Goal: Transaction & Acquisition: Purchase product/service

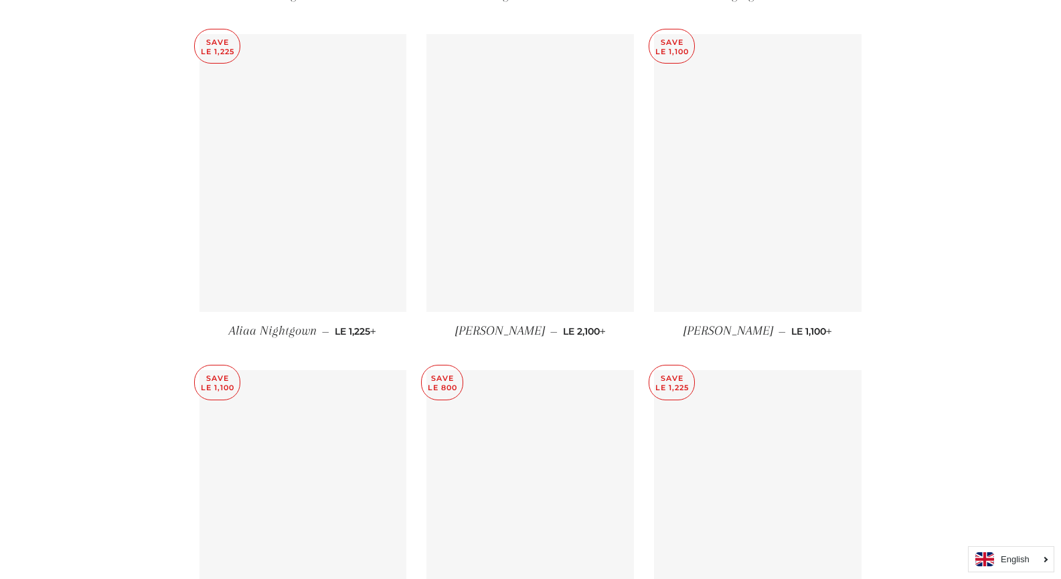
scroll to position [2403, 0]
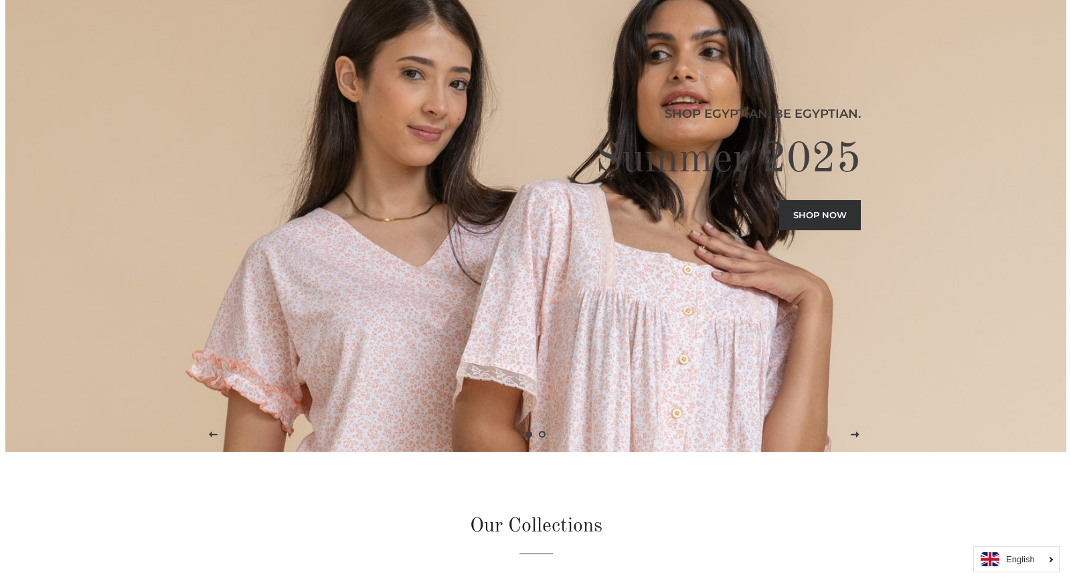
scroll to position [0, 0]
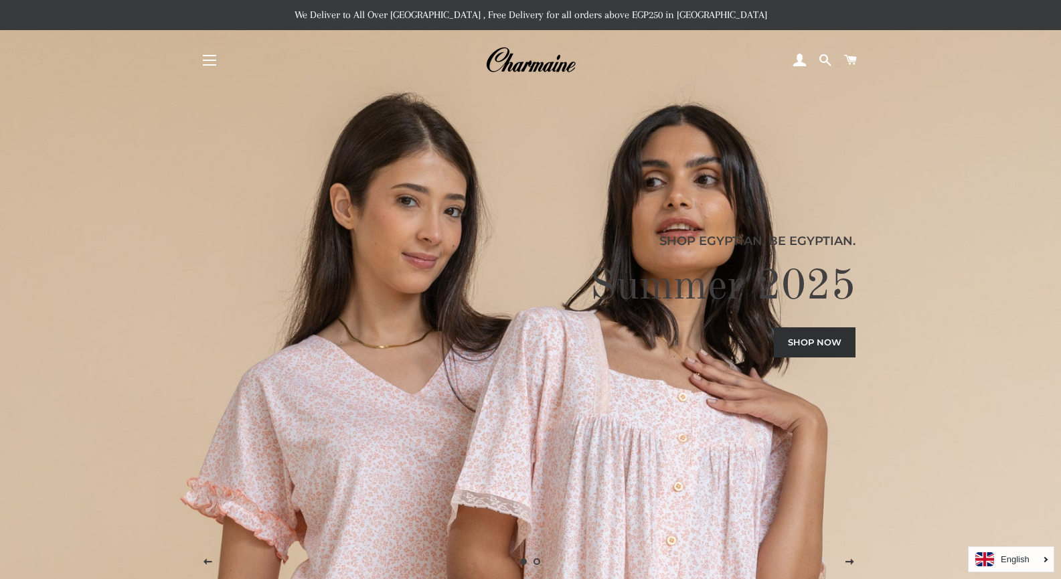
click at [210, 58] on button "Site navigation" at bounding box center [209, 60] width 33 height 33
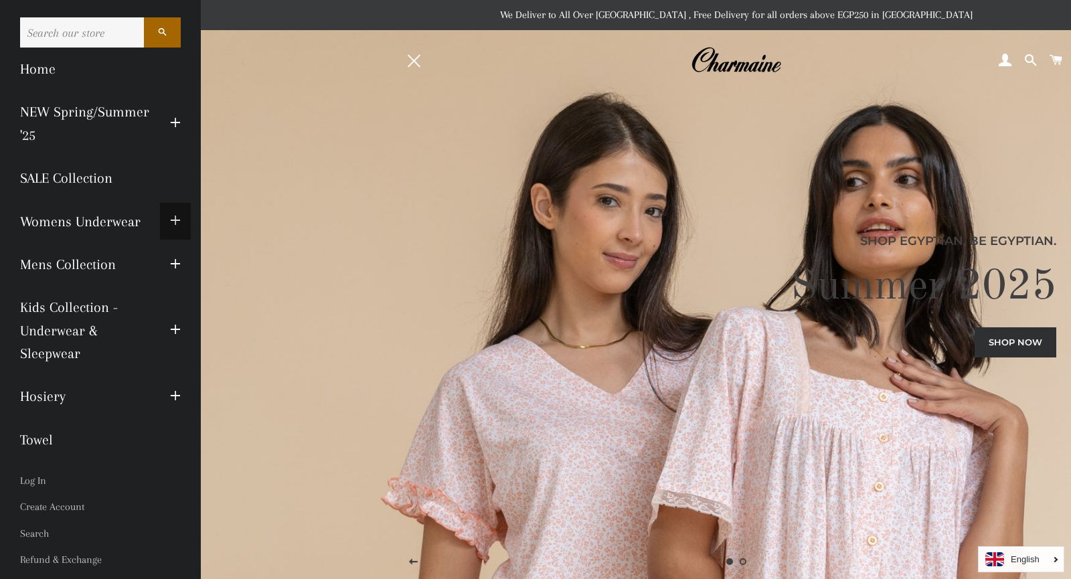
click at [170, 218] on span "button" at bounding box center [175, 221] width 11 height 17
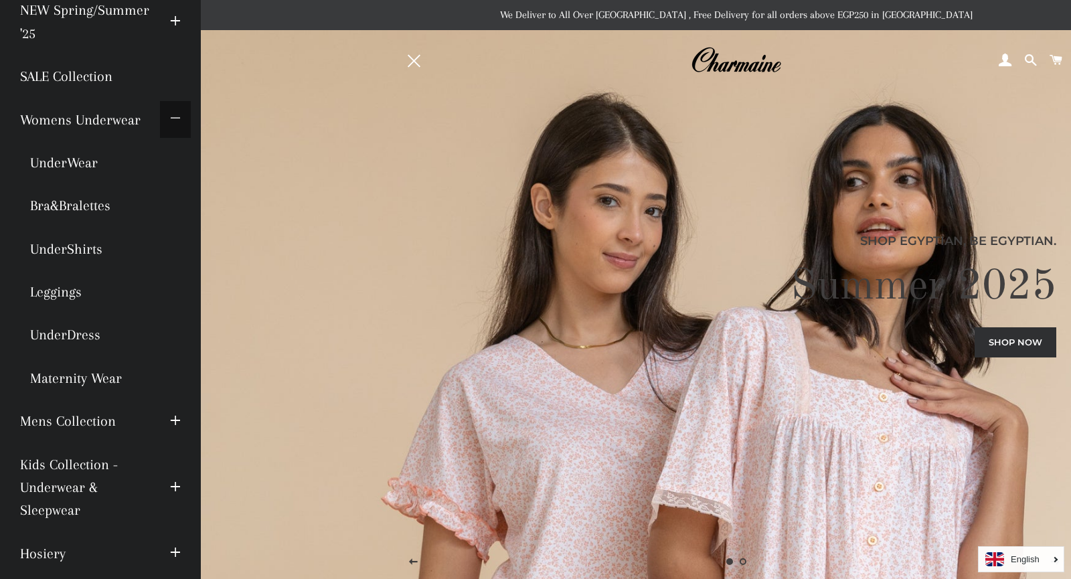
scroll to position [99, 0]
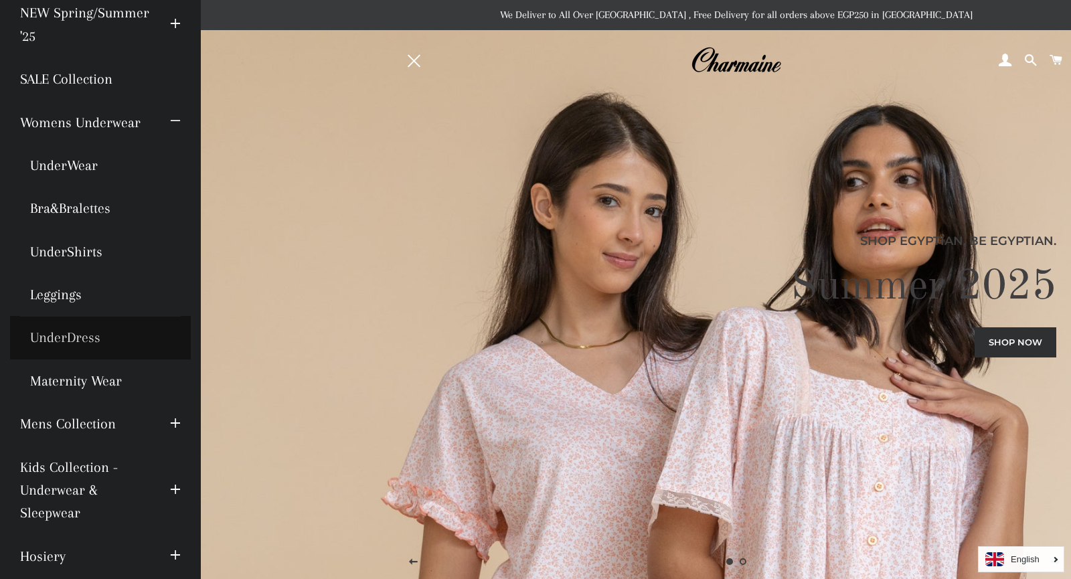
click at [82, 340] on link "UnderDress" at bounding box center [100, 337] width 181 height 43
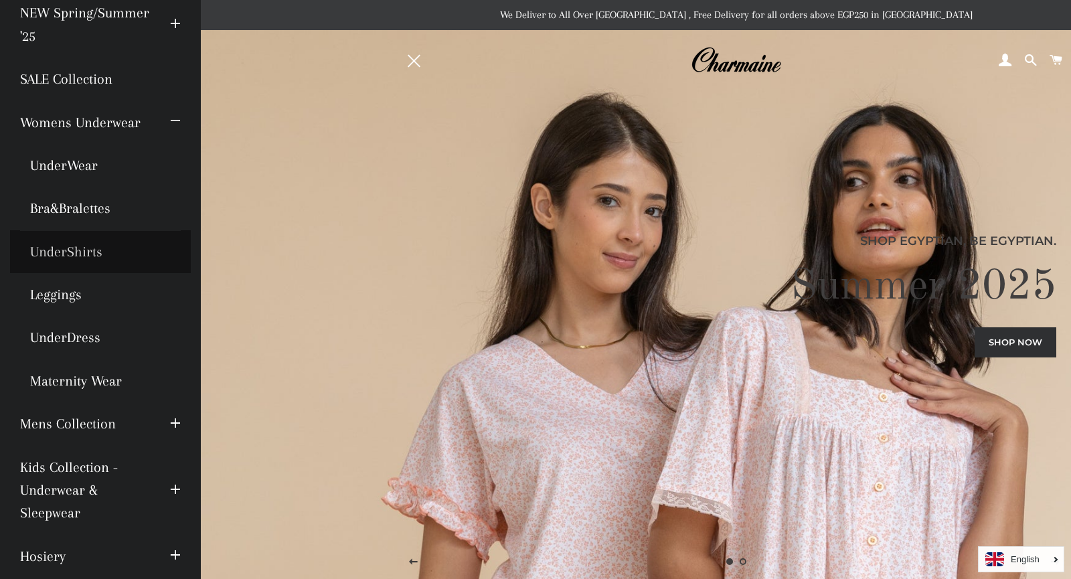
click at [89, 252] on link "UnderShirts" at bounding box center [100, 251] width 181 height 43
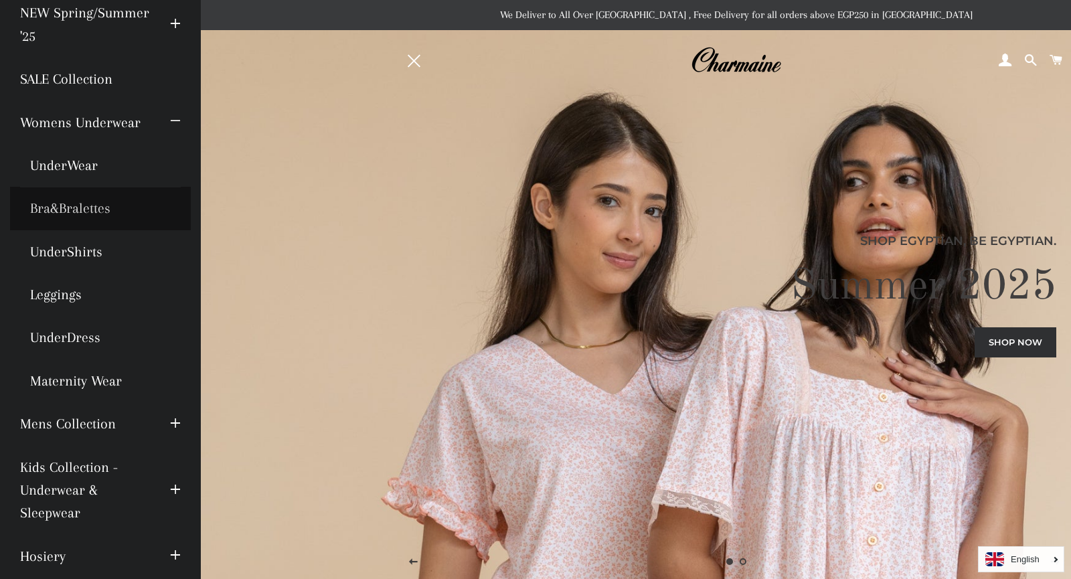
click at [80, 207] on link "Bra&Bralettes" at bounding box center [100, 208] width 181 height 43
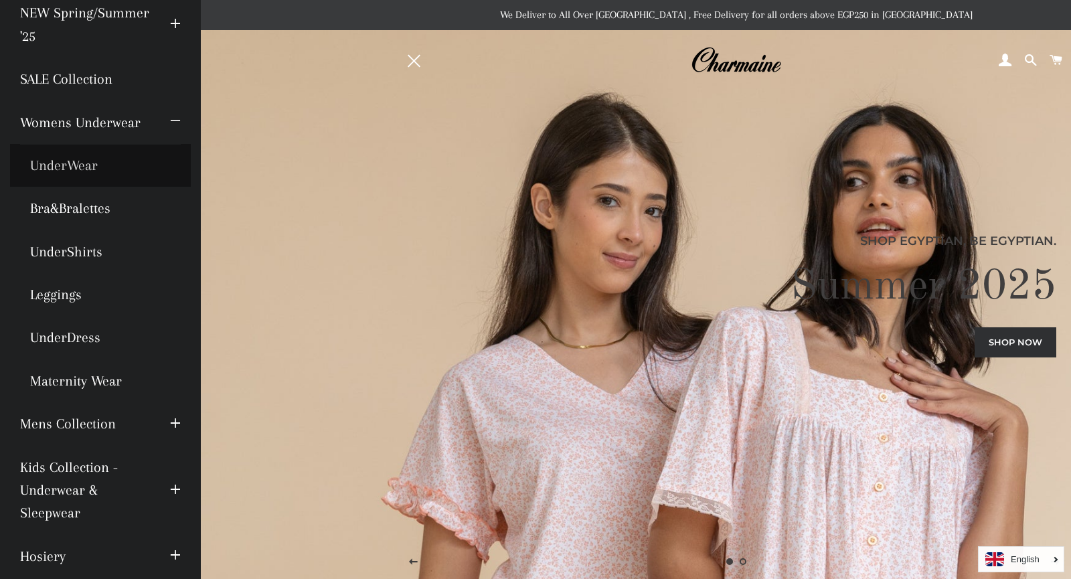
click at [76, 166] on link "UnderWear" at bounding box center [100, 165] width 181 height 43
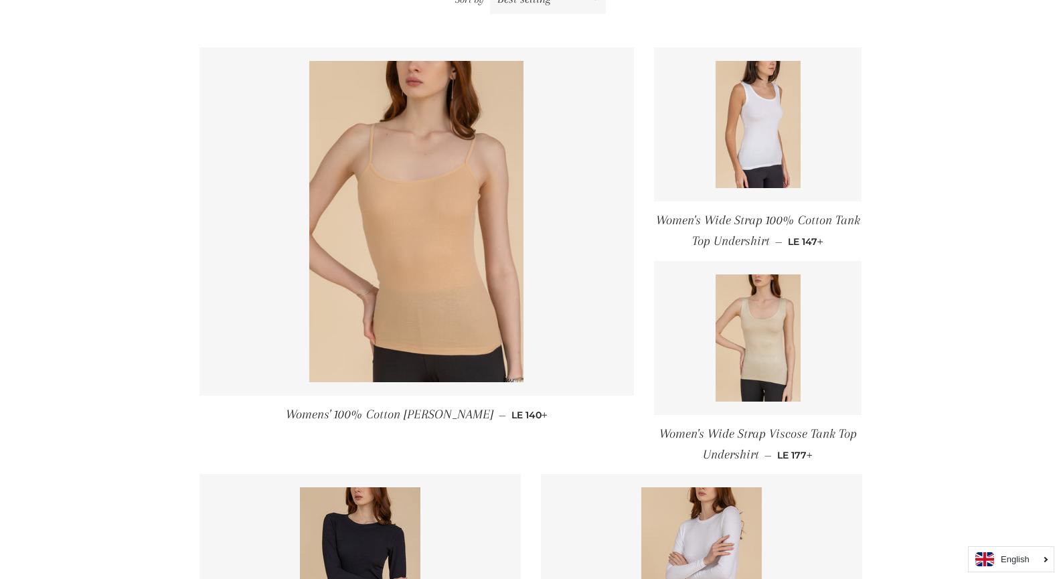
scroll to position [214, 0]
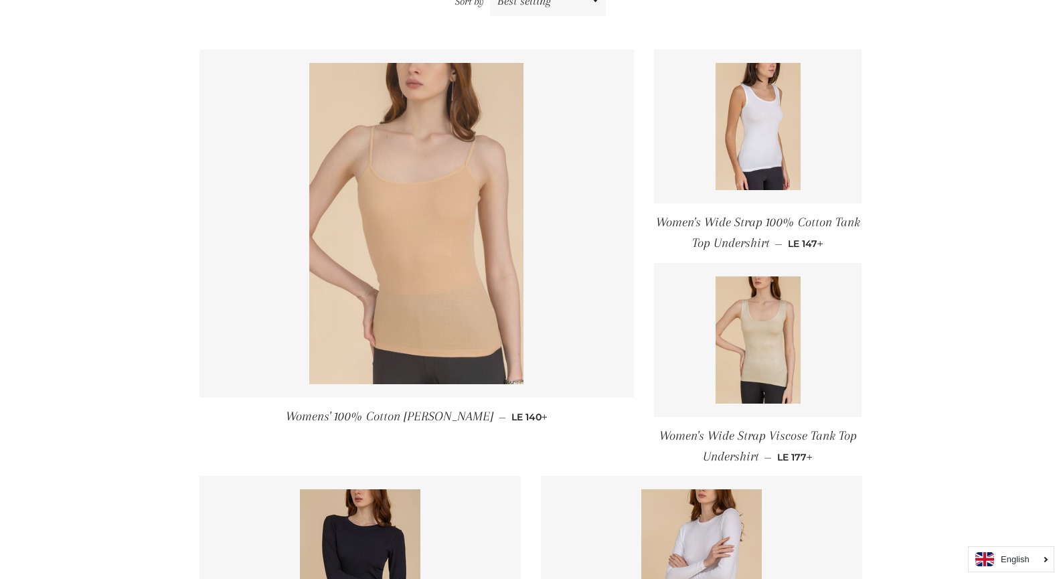
click at [471, 211] on img at bounding box center [416, 223] width 214 height 321
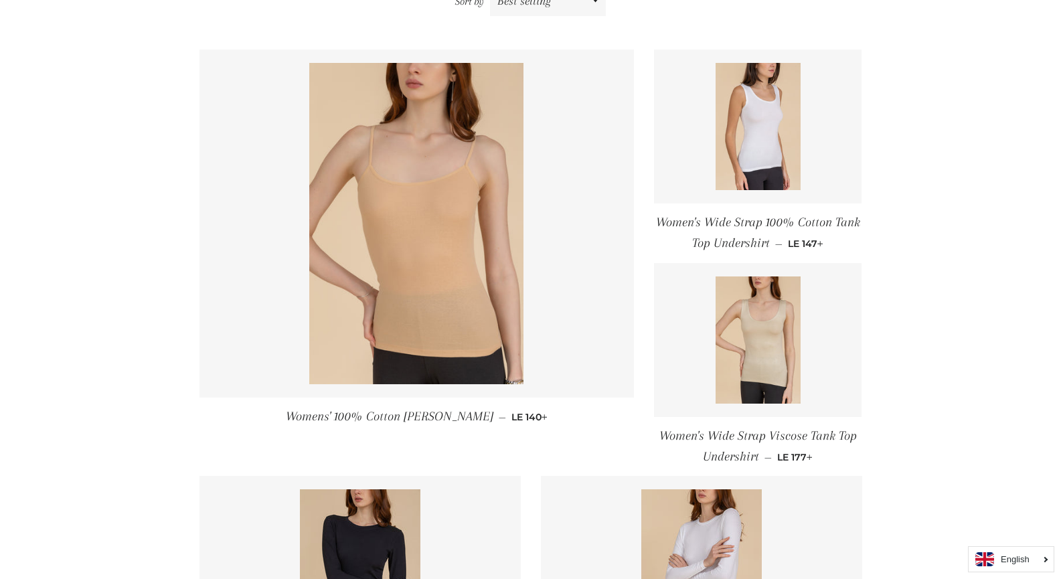
scroll to position [0, 0]
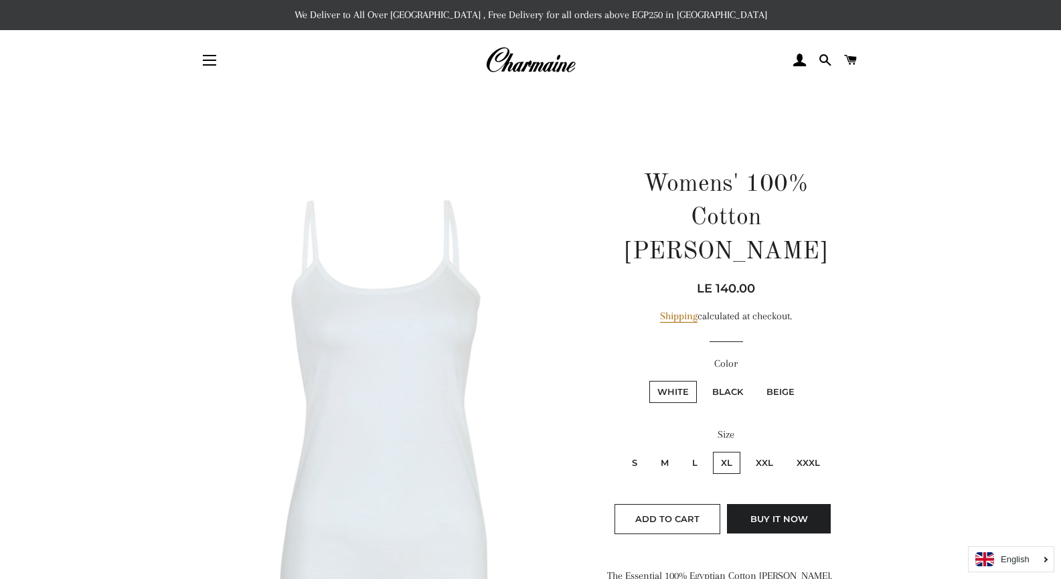
click at [776, 381] on label "Beige" at bounding box center [781, 392] width 44 height 22
click at [757, 379] on input "Beige" at bounding box center [757, 379] width 1 height 1
radio input "true"
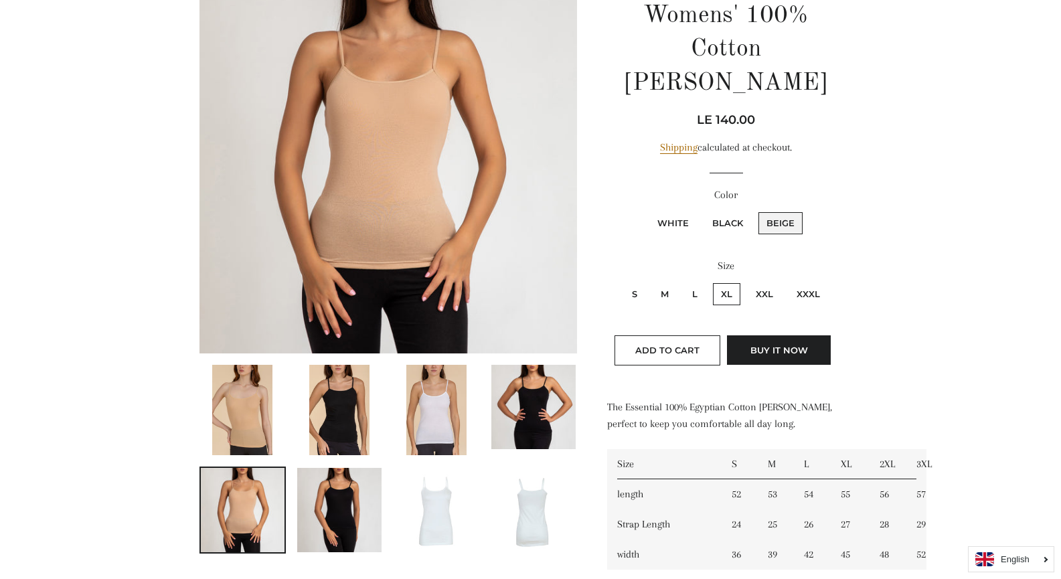
scroll to position [169, 0]
click at [697, 283] on label "L" at bounding box center [694, 294] width 21 height 22
click at [683, 281] on input "L" at bounding box center [682, 281] width 1 height 1
radio input "true"
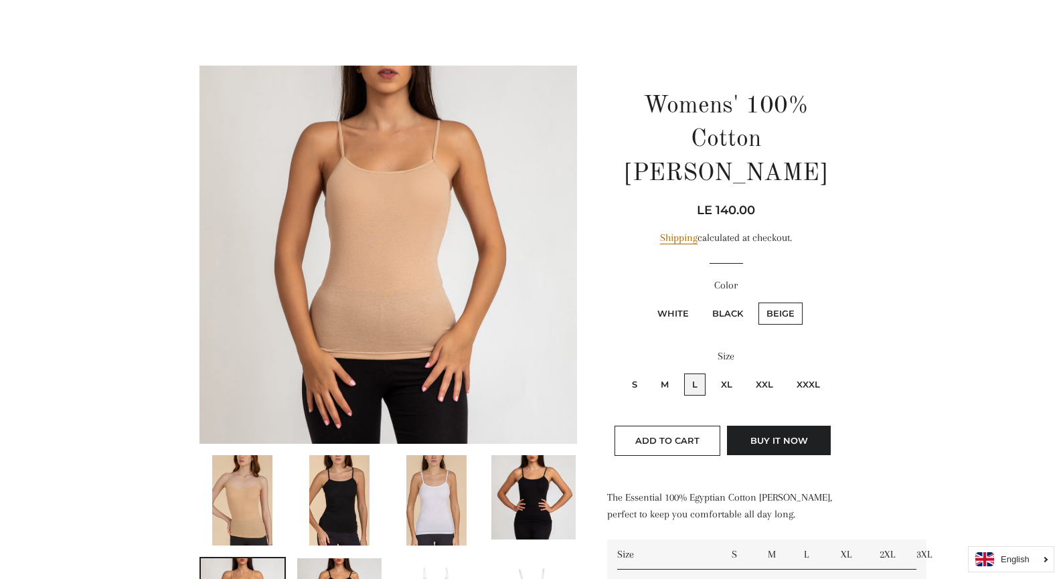
scroll to position [77, 0]
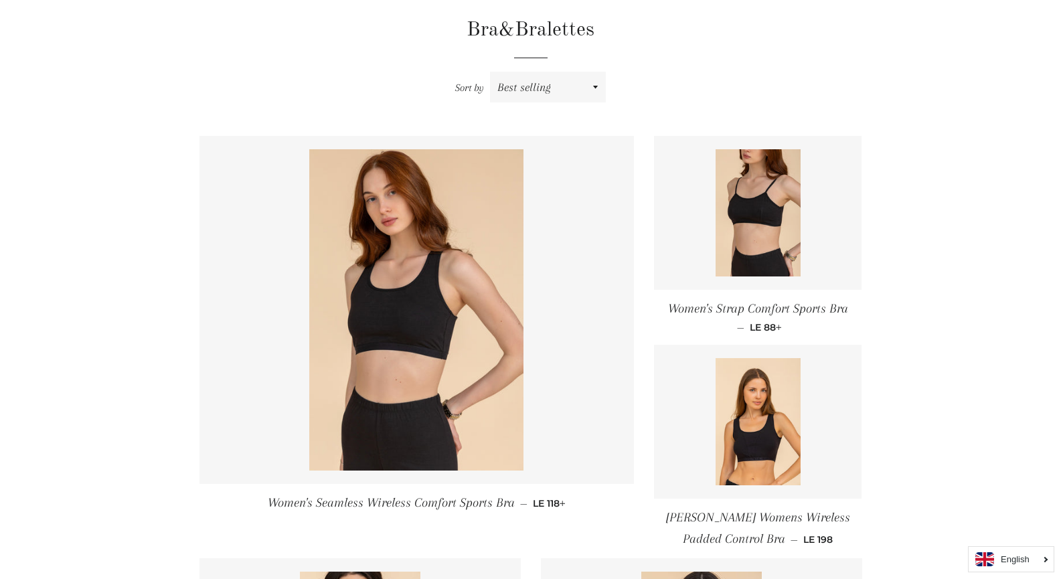
scroll to position [266, 0]
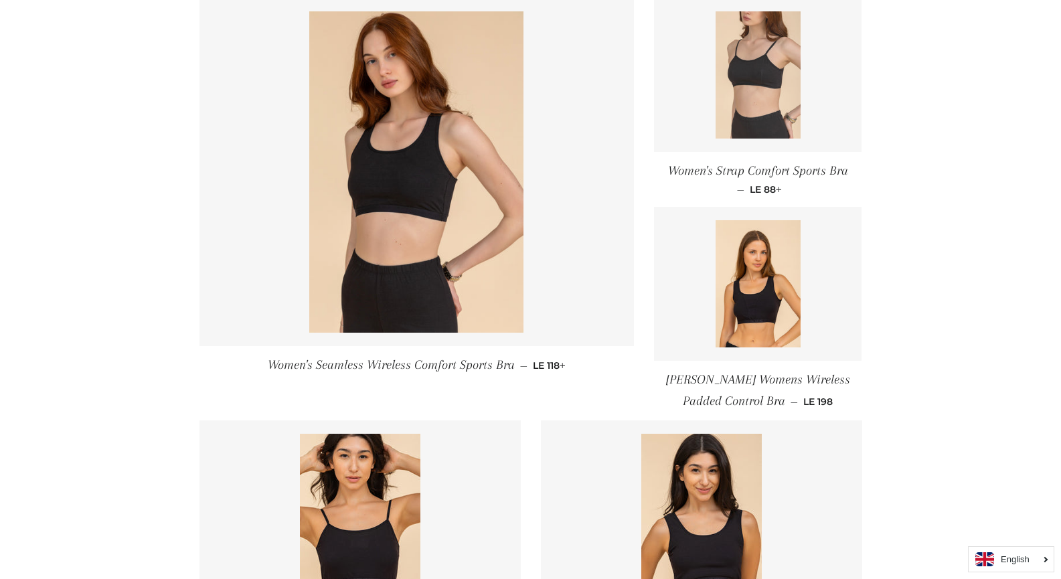
click at [751, 86] on img at bounding box center [758, 74] width 85 height 127
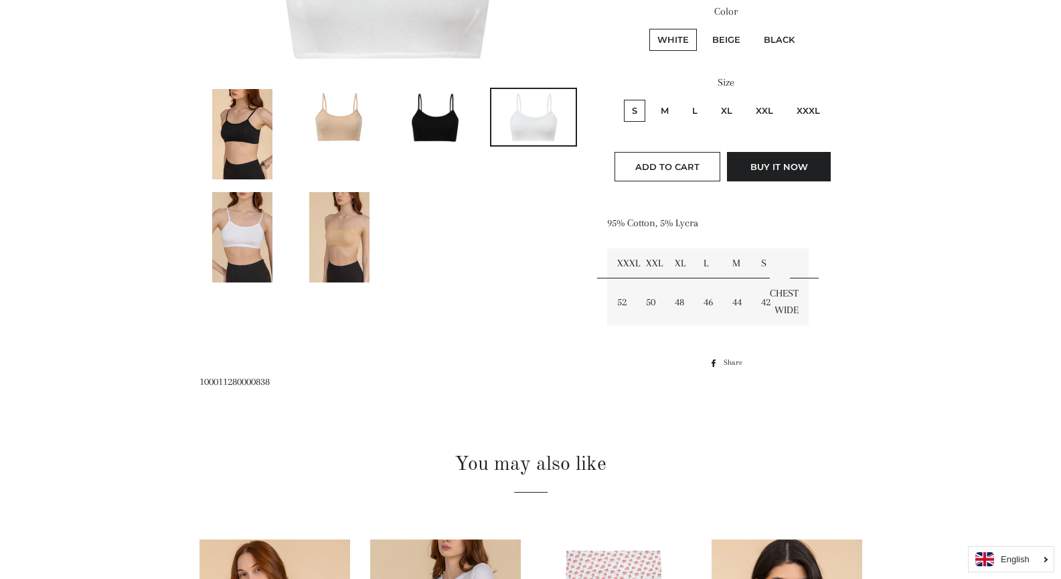
scroll to position [318, 0]
click at [341, 125] on img at bounding box center [339, 118] width 84 height 56
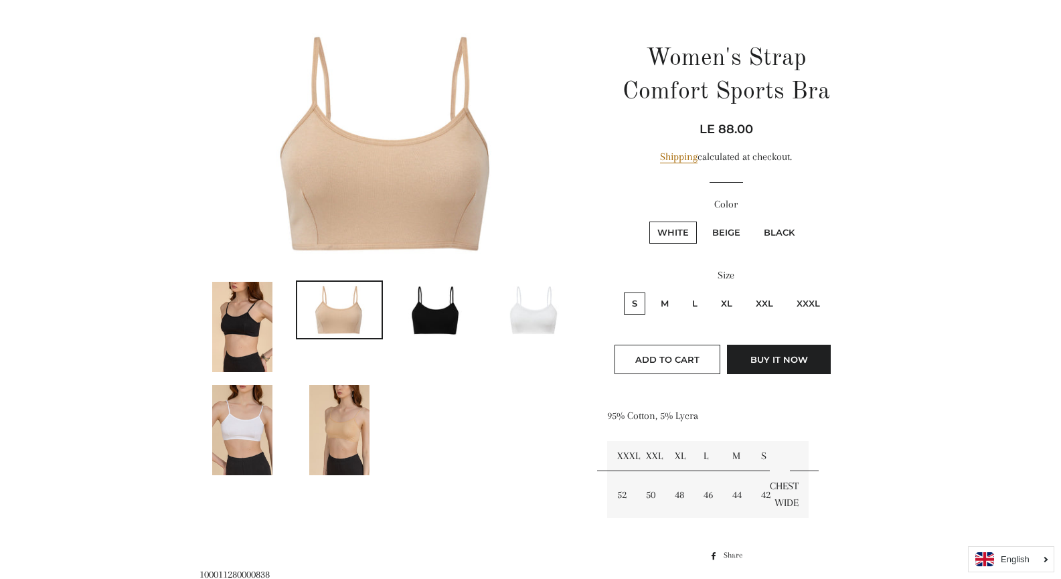
scroll to position [122, 0]
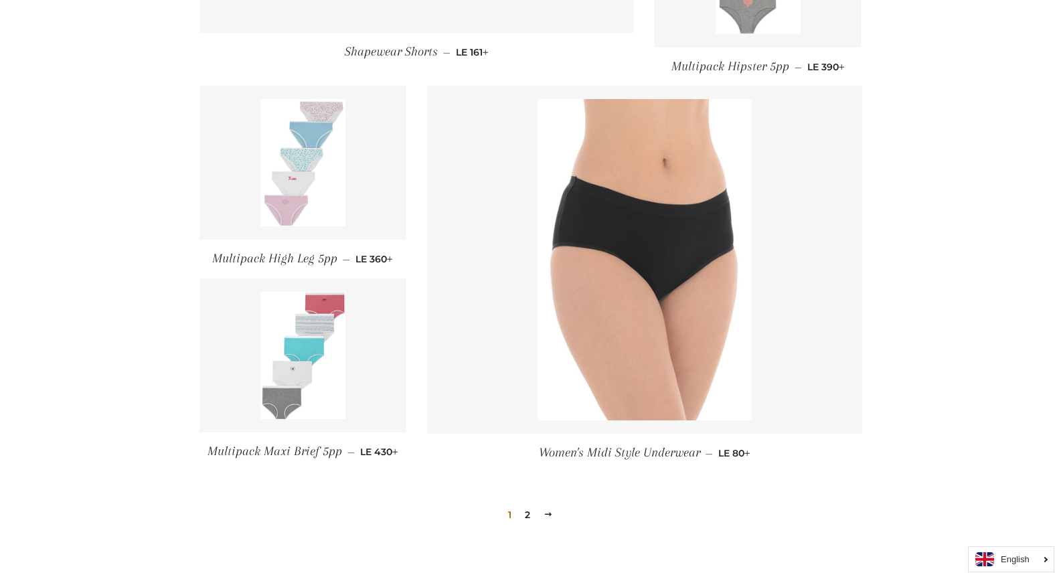
scroll to position [1386, 0]
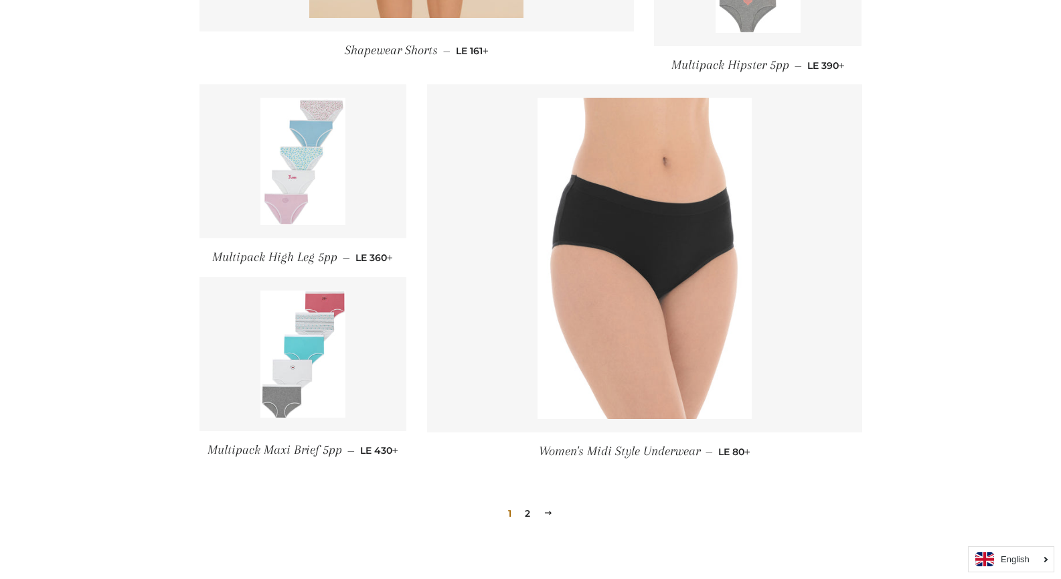
click at [533, 516] on link "2" at bounding box center [528, 514] width 16 height 20
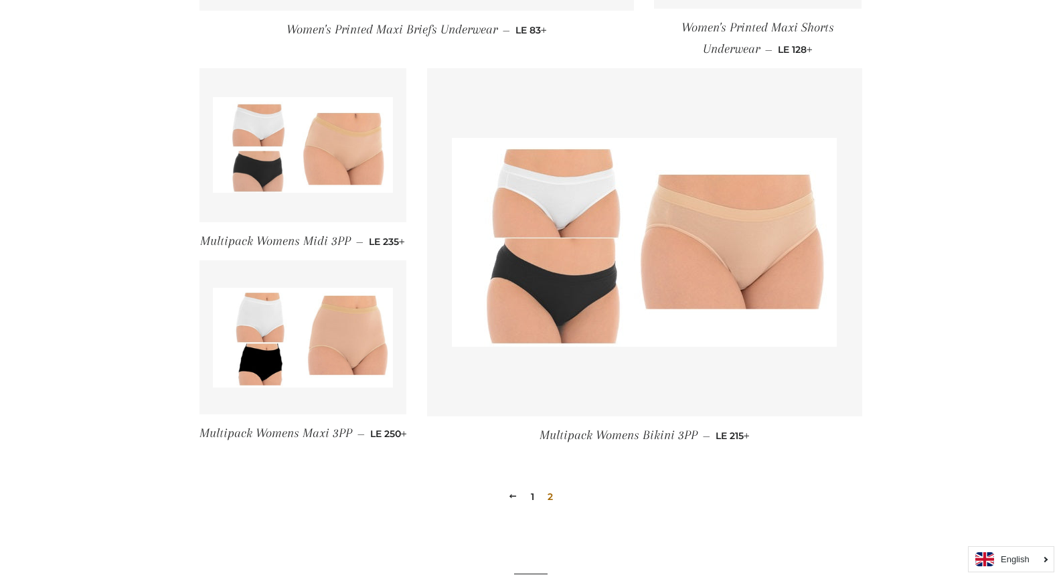
scroll to position [602, 0]
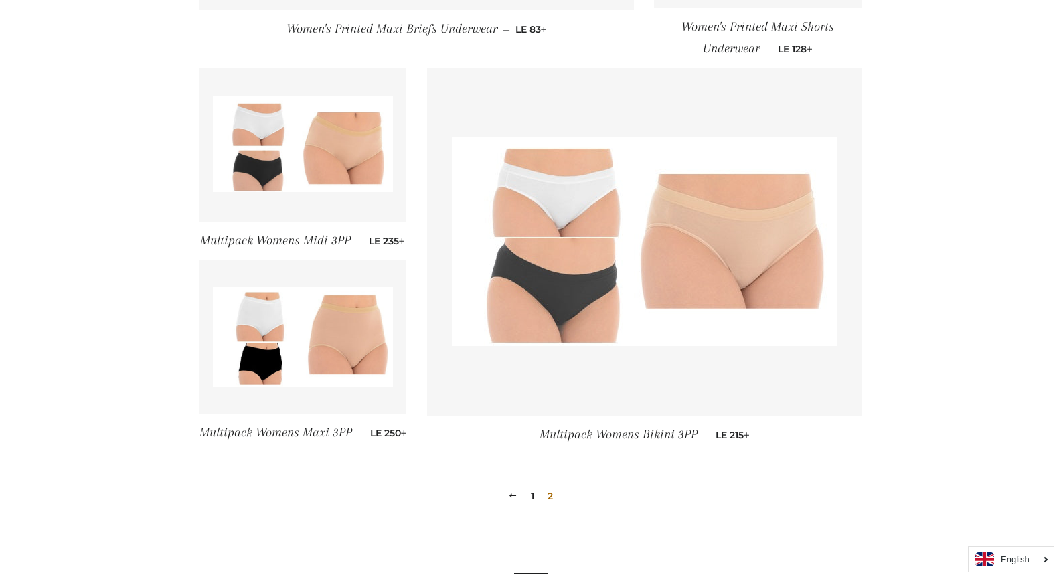
click at [760, 246] on img at bounding box center [644, 241] width 385 height 209
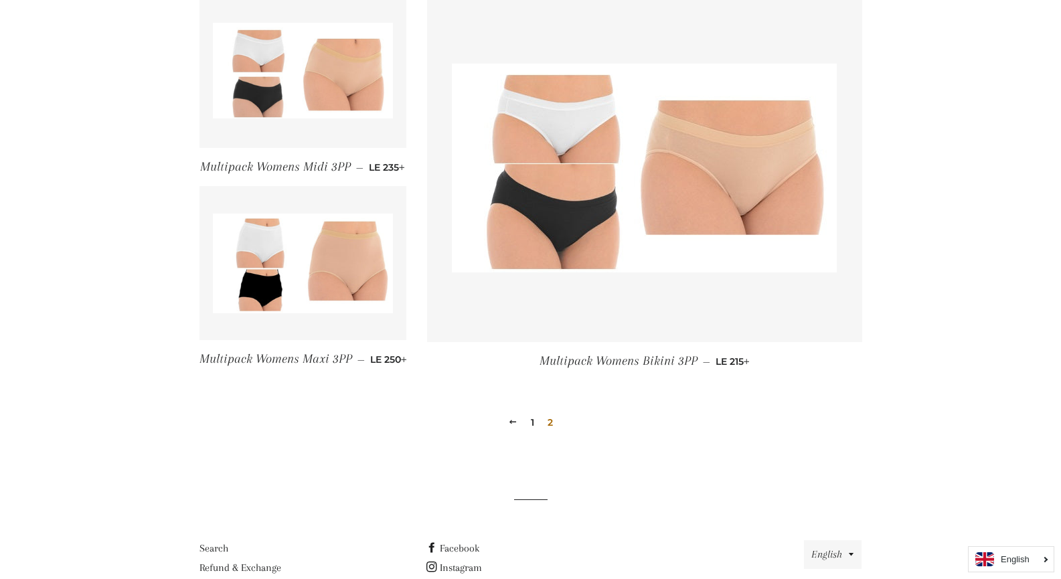
scroll to position [675, 0]
click at [530, 433] on link "1" at bounding box center [533, 423] width 14 height 20
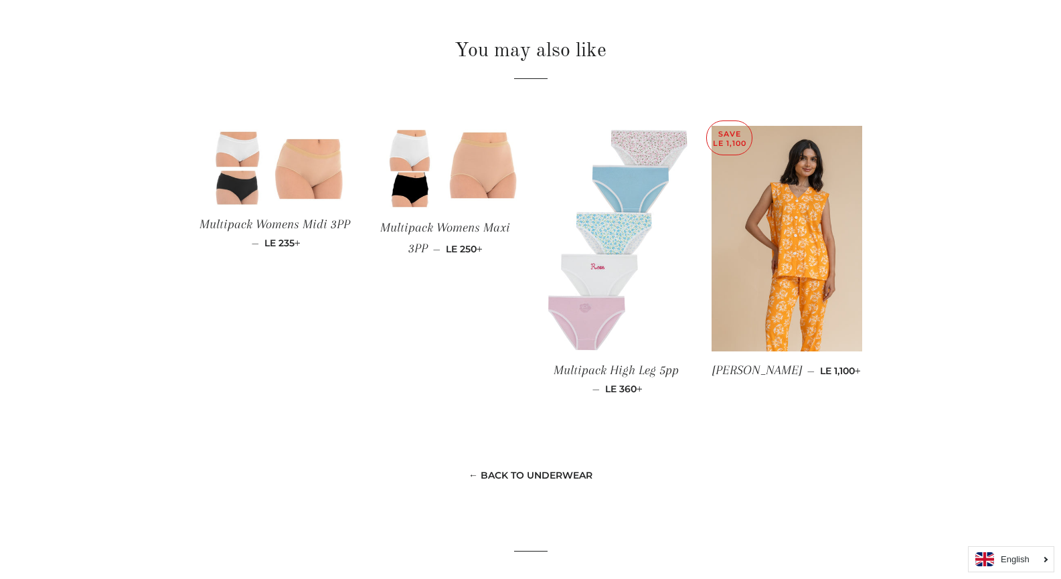
scroll to position [865, 0]
click at [303, 174] on img at bounding box center [275, 167] width 151 height 80
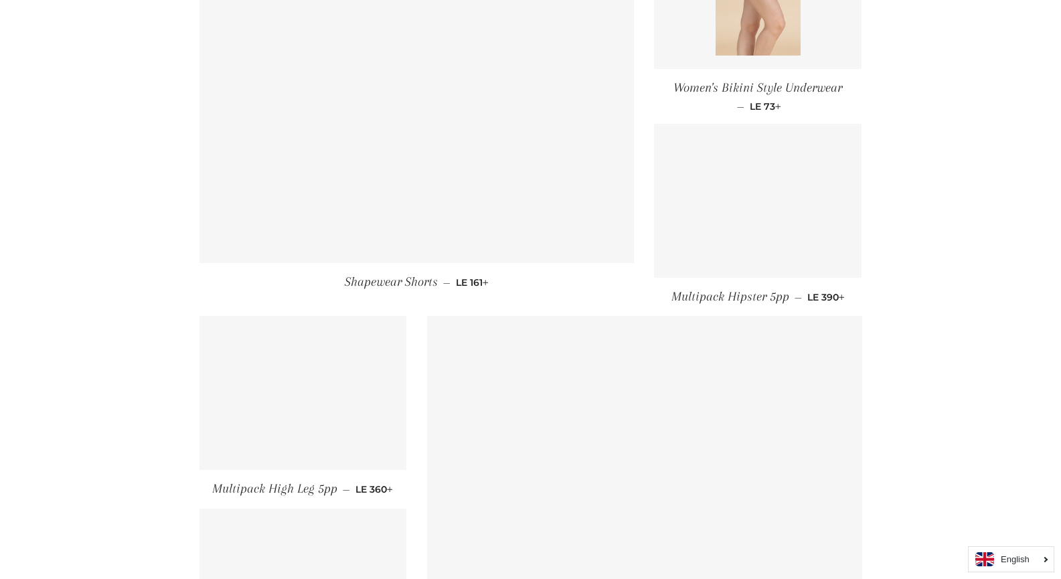
scroll to position [950, 0]
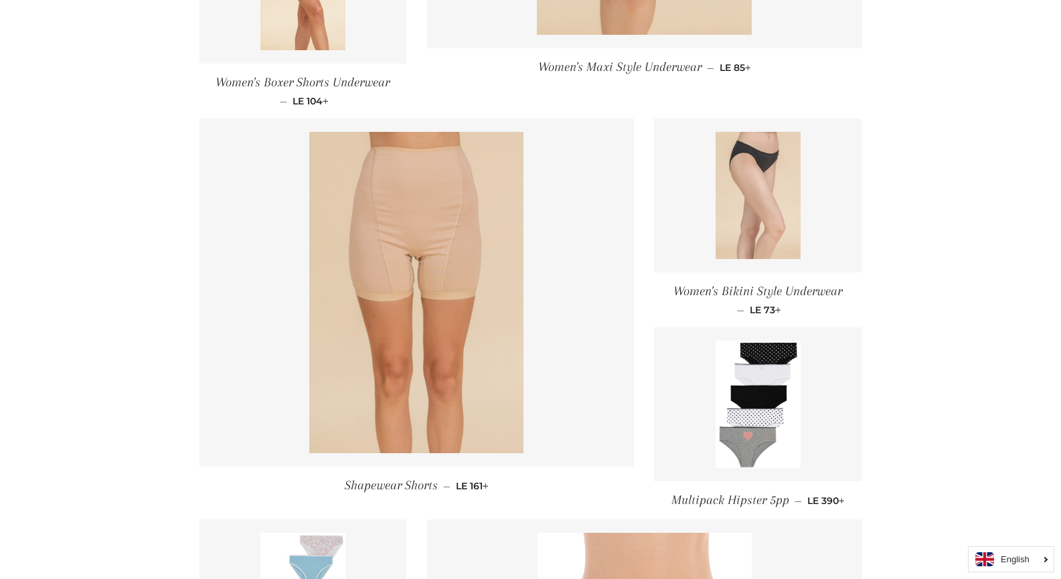
click at [756, 198] on img at bounding box center [758, 195] width 85 height 127
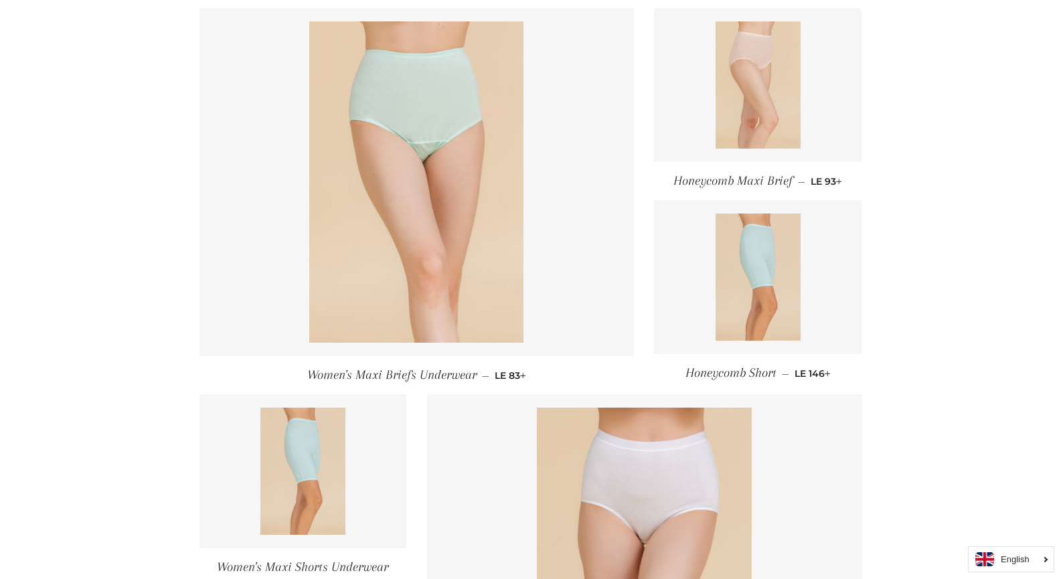
scroll to position [186, 0]
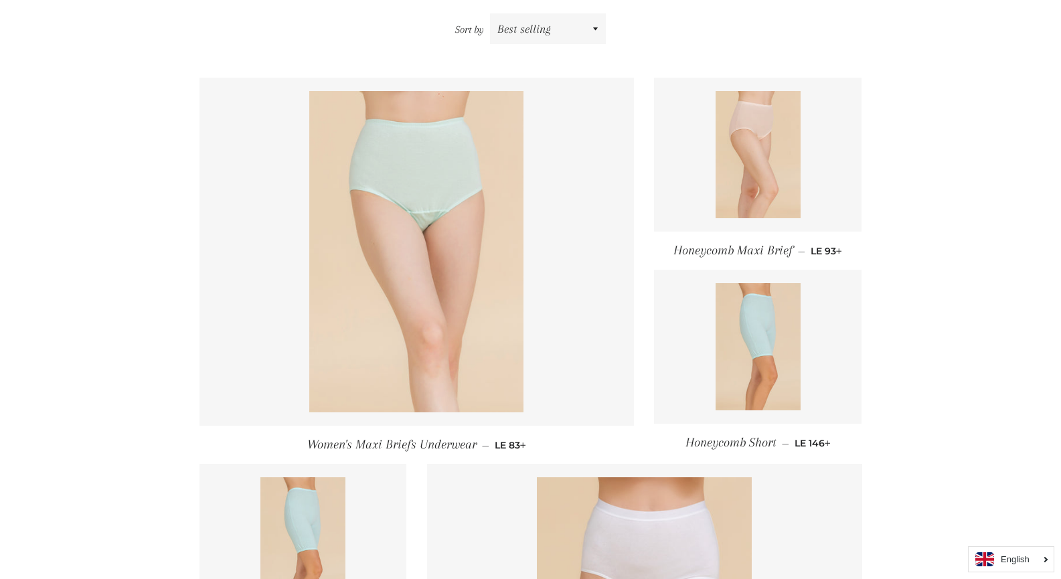
click at [450, 171] on img at bounding box center [416, 251] width 214 height 321
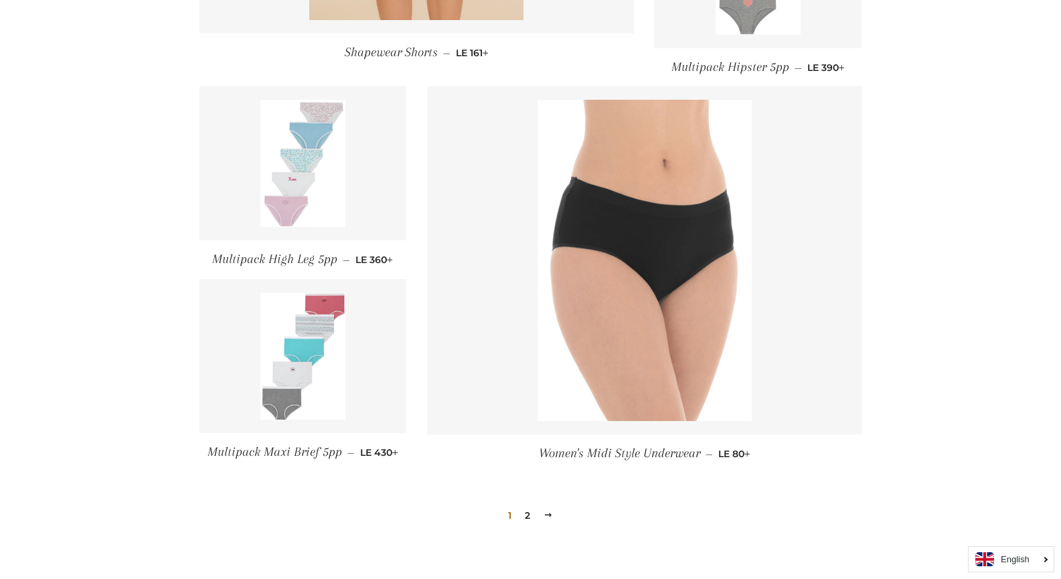
scroll to position [1384, 0]
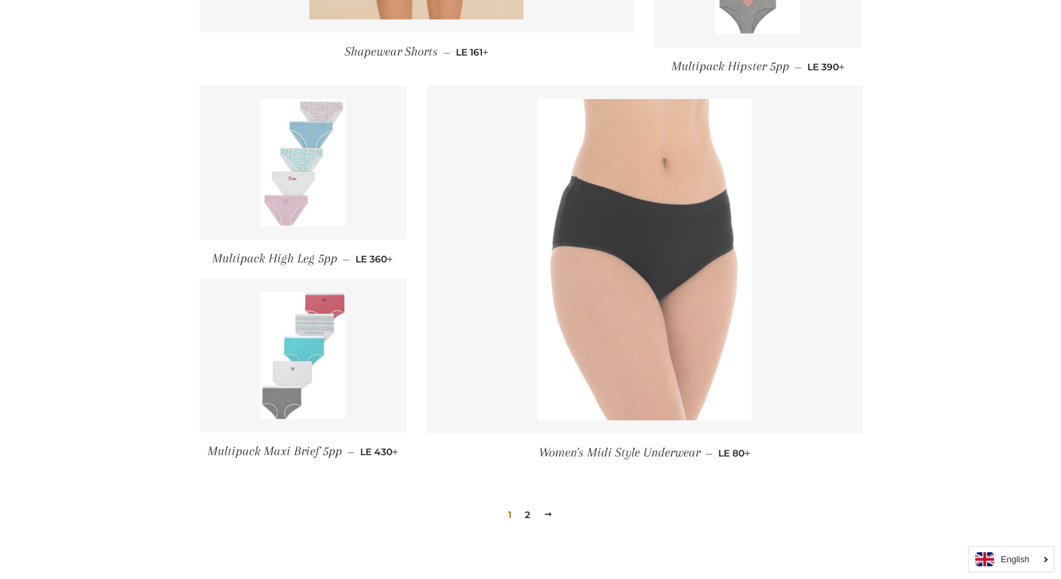
click at [670, 265] on img at bounding box center [645, 259] width 214 height 321
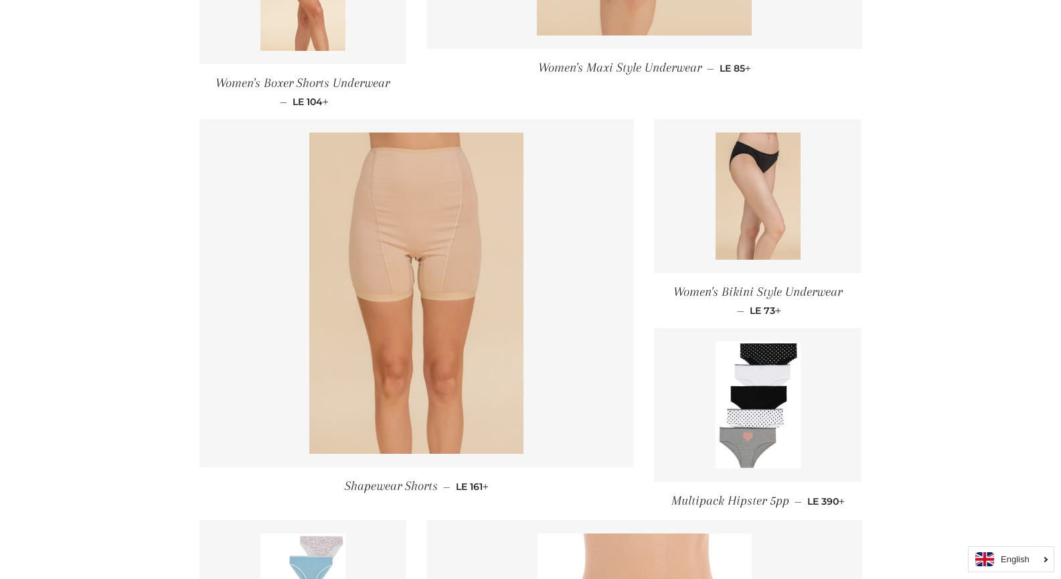
scroll to position [949, 0]
click at [765, 165] on img at bounding box center [758, 196] width 85 height 127
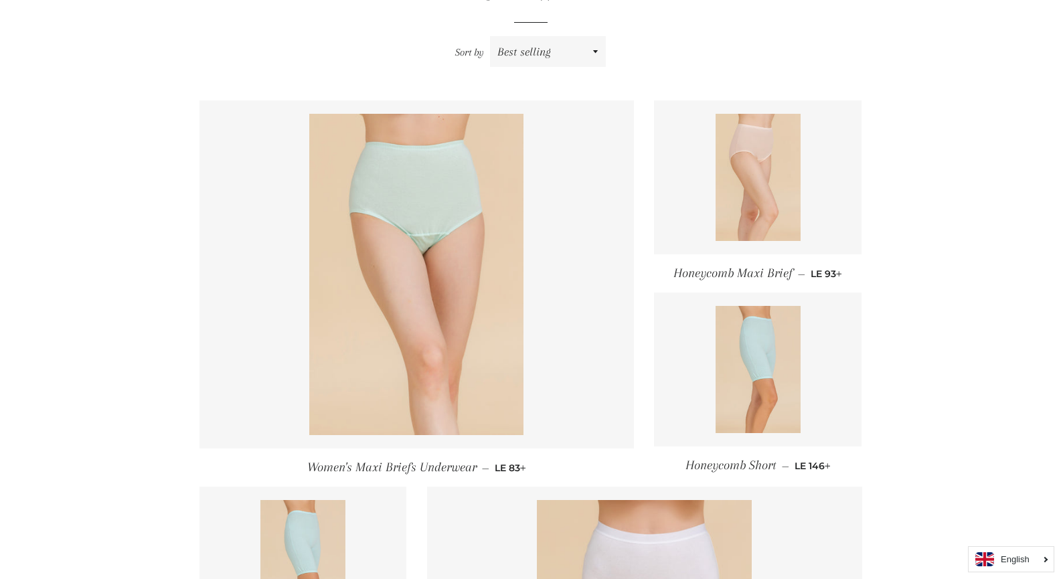
scroll to position [162, 0]
click at [757, 204] on img at bounding box center [758, 178] width 85 height 127
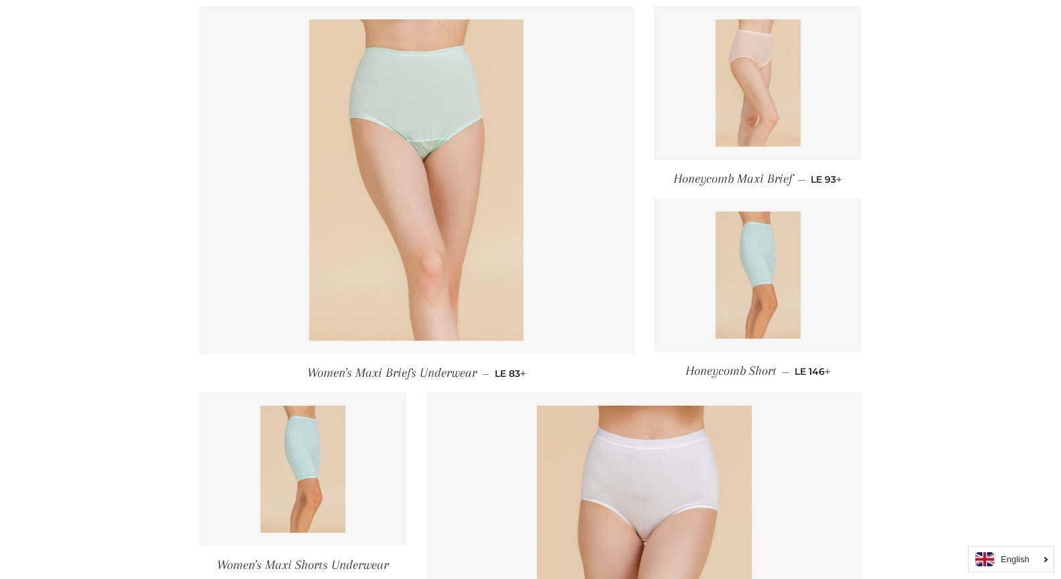
scroll to position [256, 0]
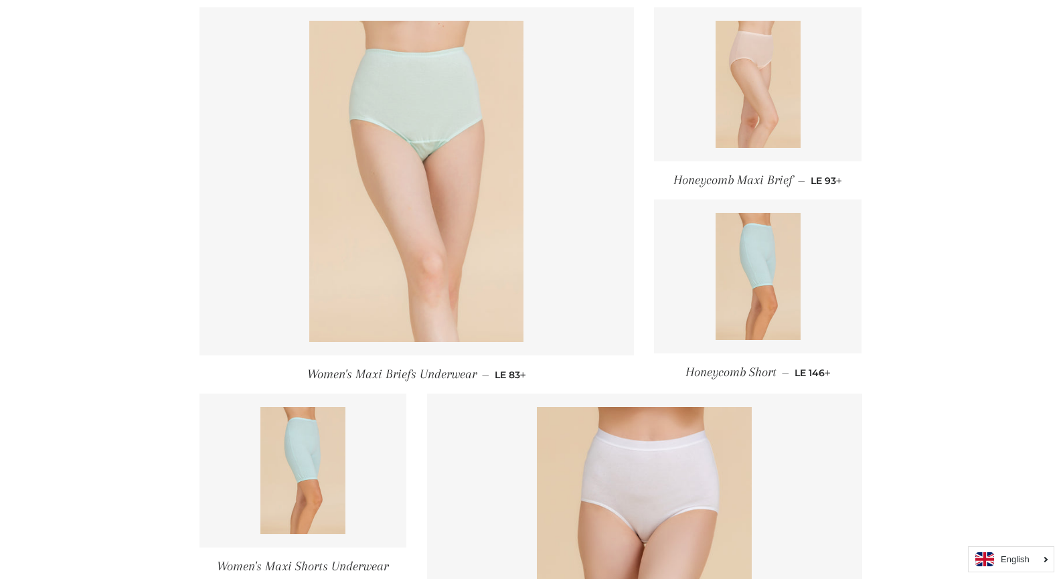
click at [446, 234] on img at bounding box center [416, 181] width 214 height 321
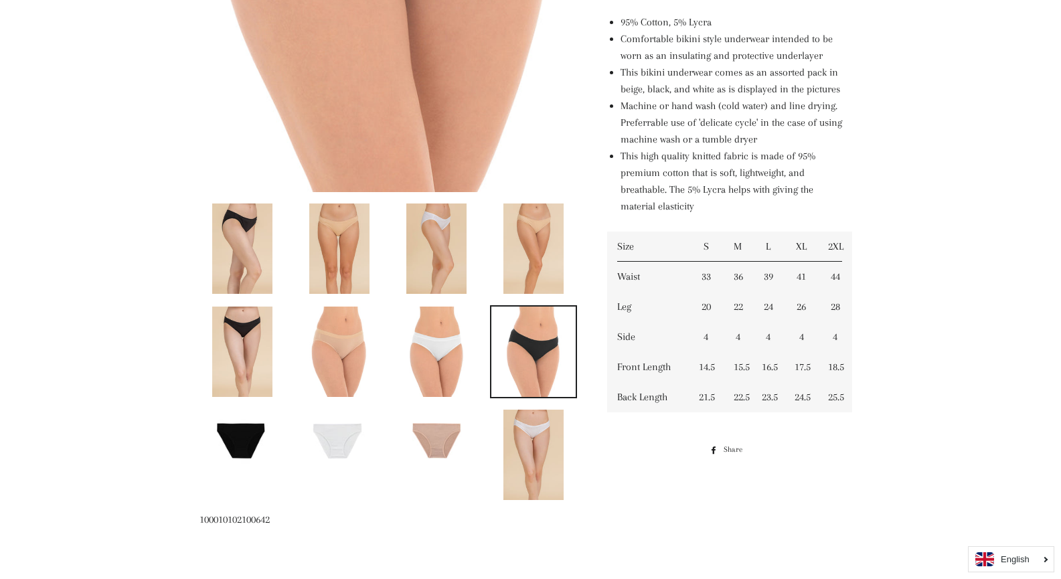
scroll to position [520, 0]
click at [553, 434] on img at bounding box center [534, 454] width 60 height 90
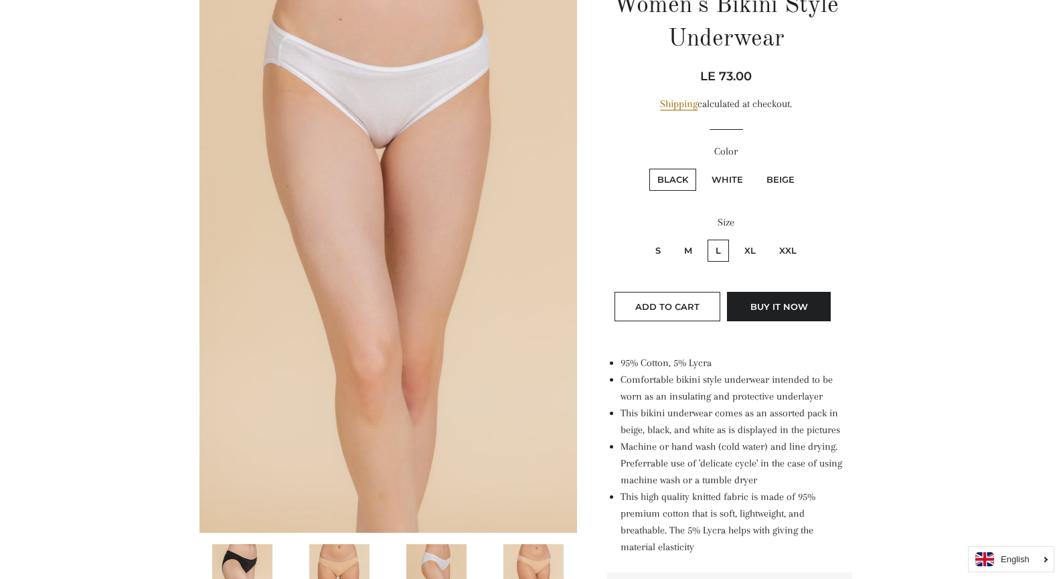
scroll to position [167, 0]
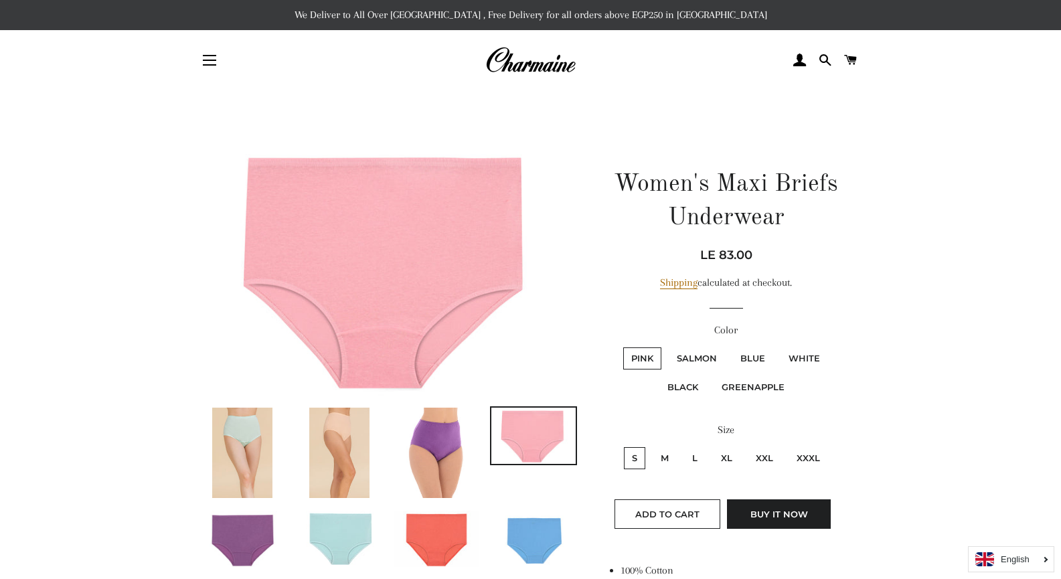
scroll to position [113, 0]
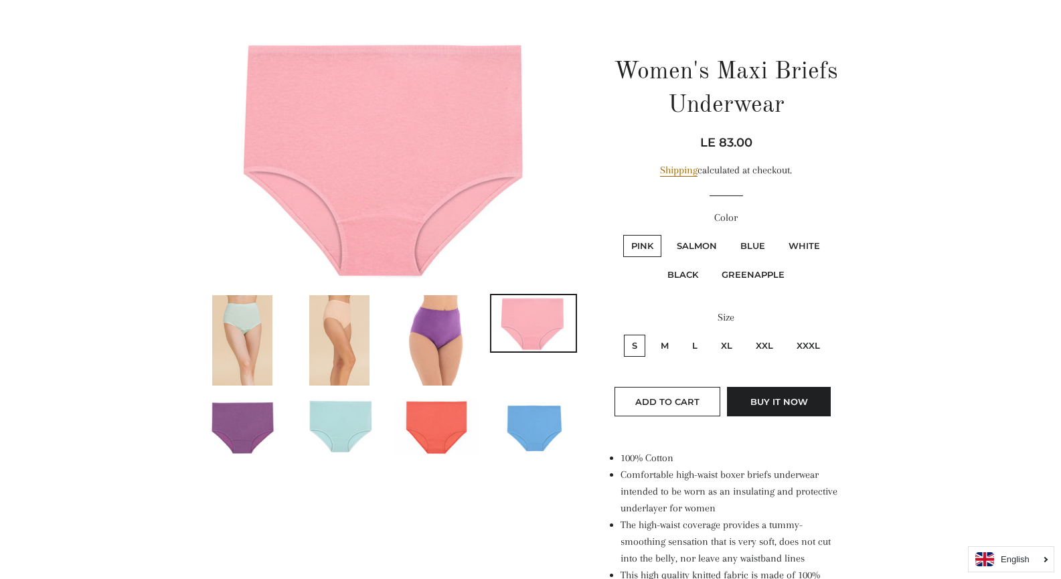
click at [273, 149] on img at bounding box center [389, 157] width 378 height 252
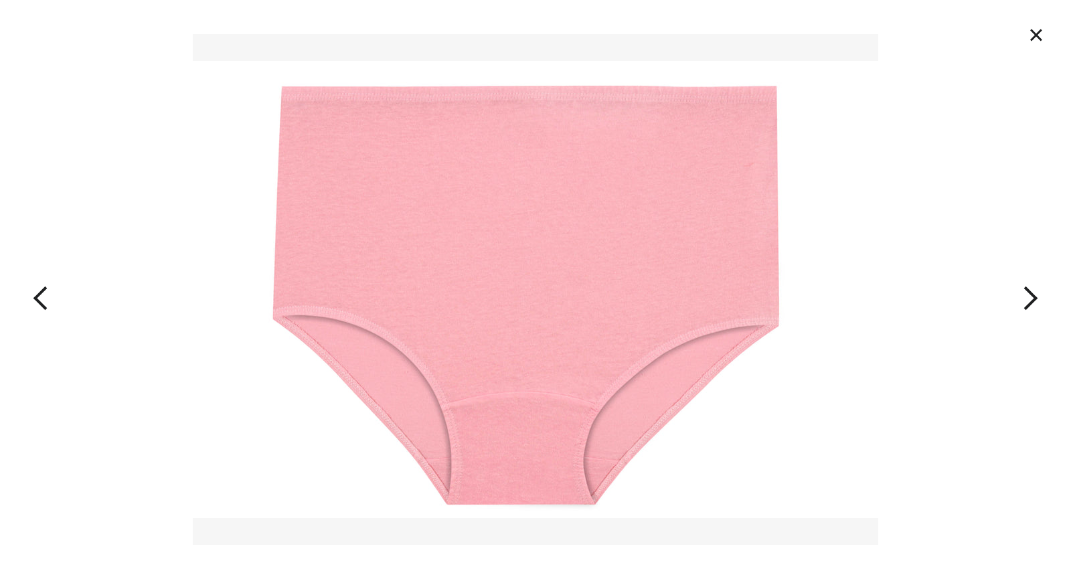
click at [1041, 35] on button "×" at bounding box center [1036, 34] width 29 height 29
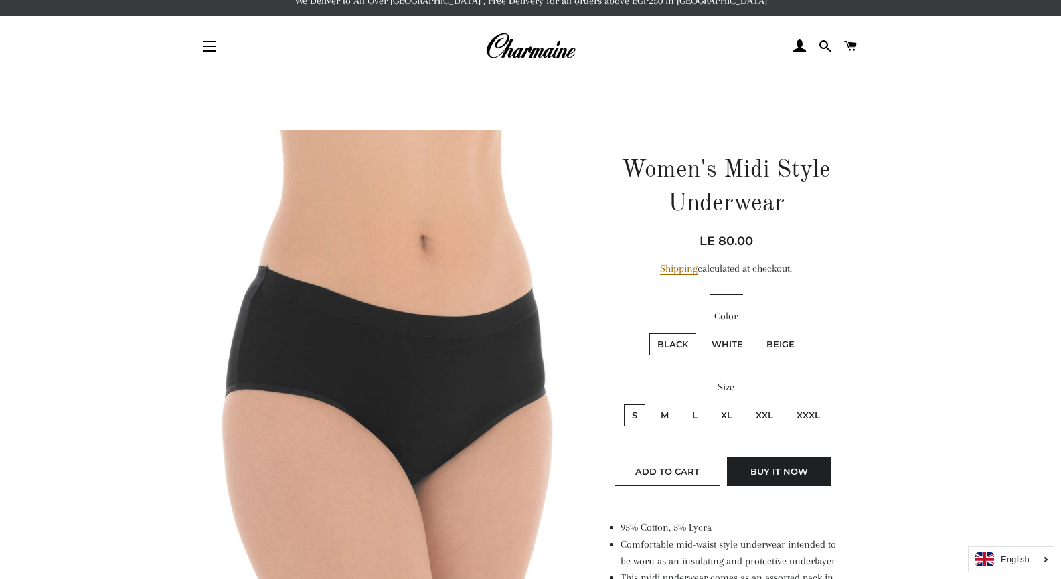
scroll to position [15, 0]
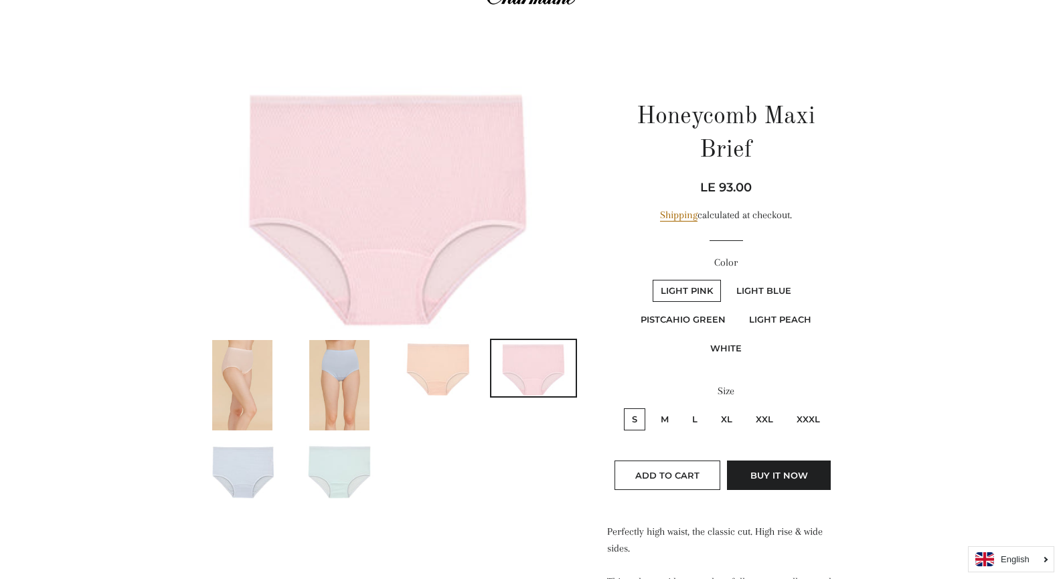
scroll to position [67, 0]
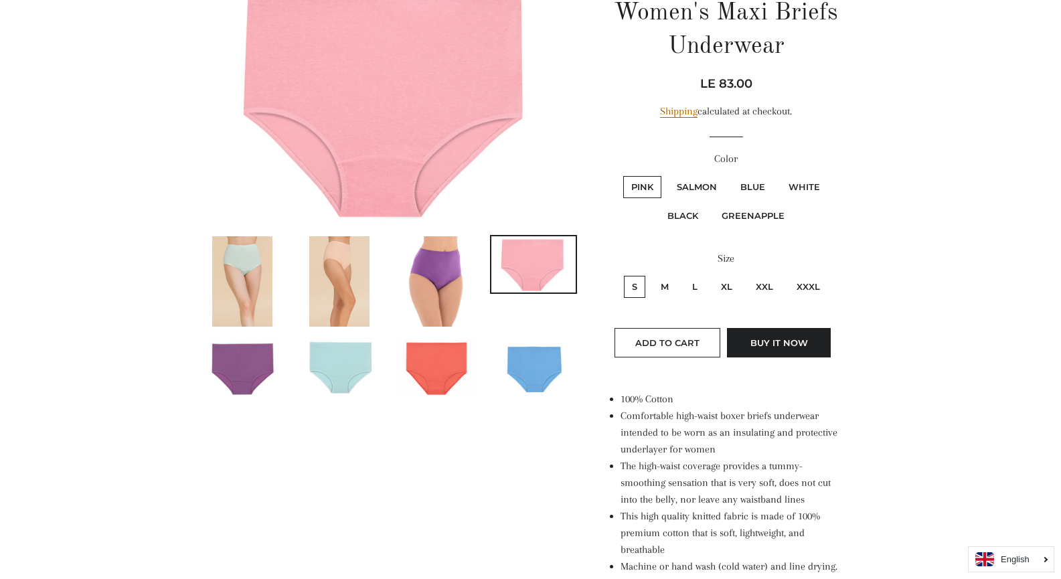
scroll to position [172, 0]
click at [347, 284] on img at bounding box center [339, 281] width 60 height 90
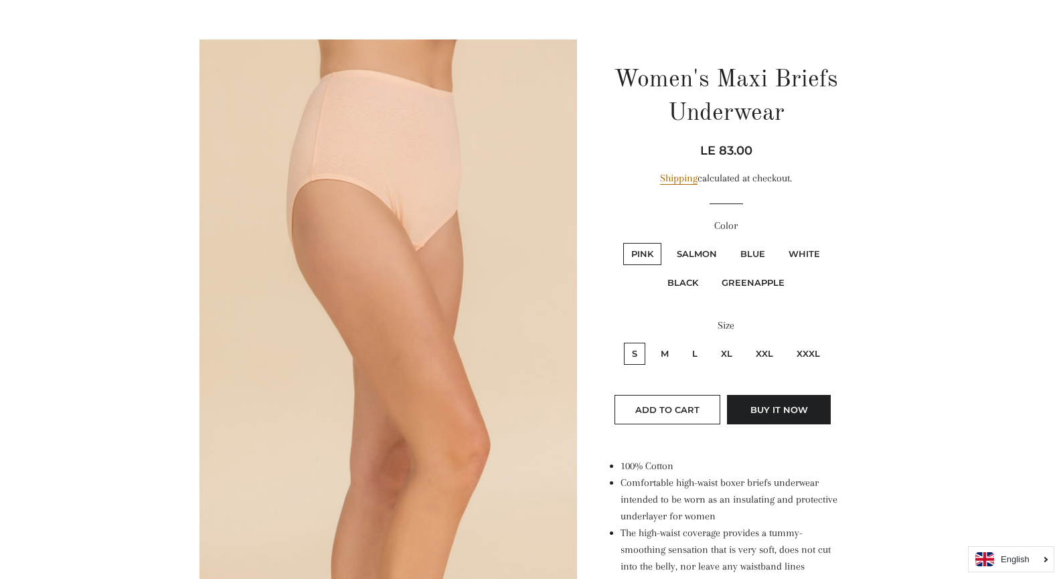
scroll to position [106, 0]
click at [667, 349] on label "M" at bounding box center [665, 353] width 24 height 22
click at [652, 340] on input "M" at bounding box center [651, 340] width 1 height 1
radio input "true"
click at [698, 346] on label "L" at bounding box center [694, 353] width 21 height 22
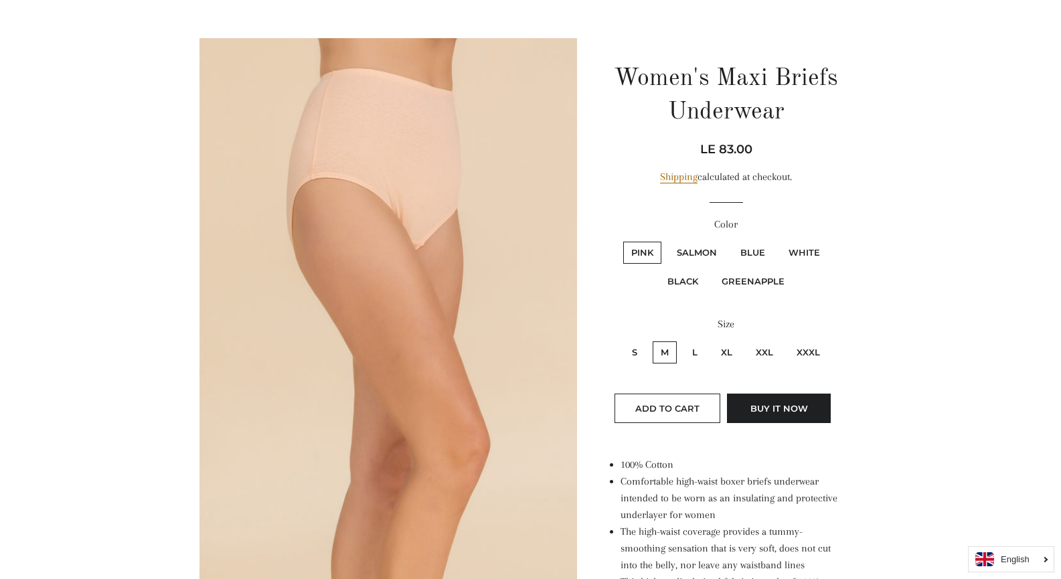
click at [683, 340] on input "L" at bounding box center [682, 340] width 1 height 1
radio input "true"
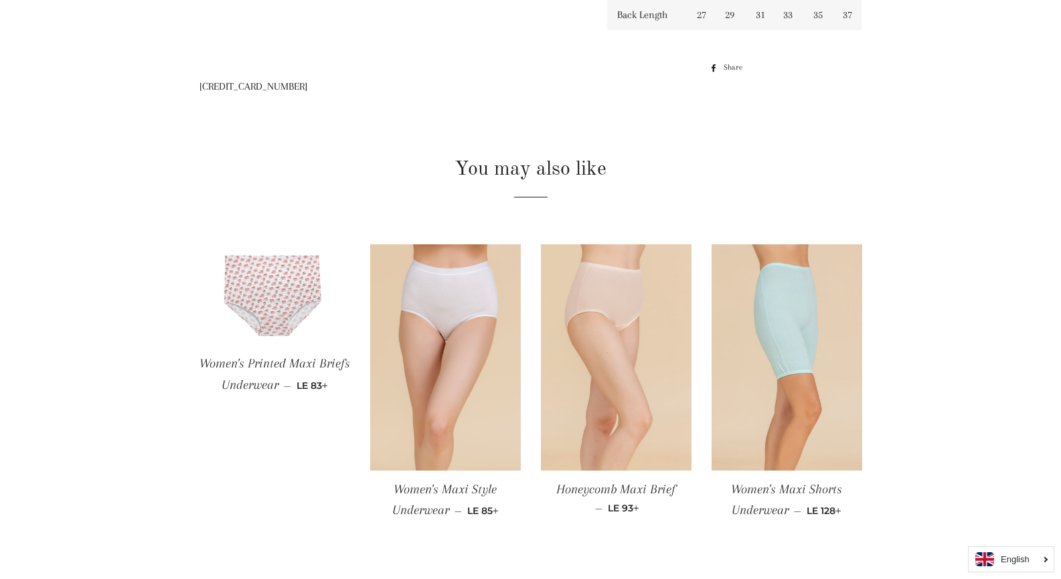
scroll to position [947, 0]
click at [286, 293] on img at bounding box center [275, 295] width 151 height 100
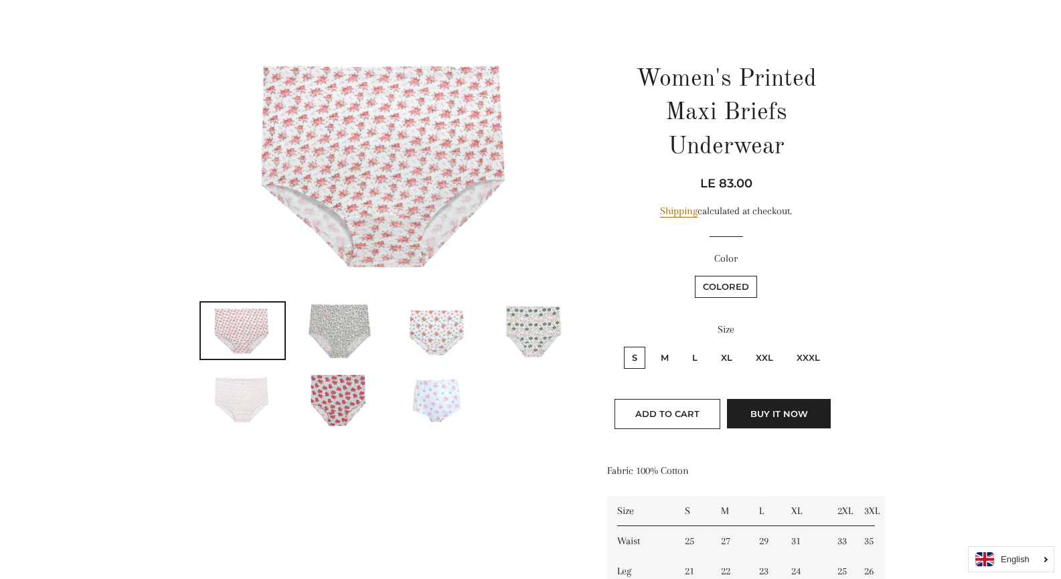
scroll to position [107, 0]
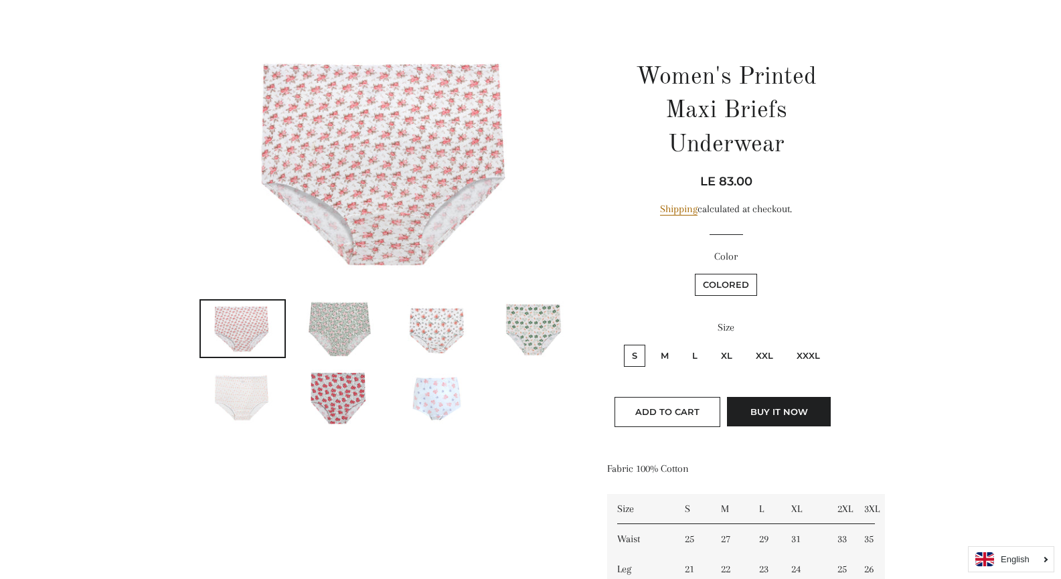
click at [452, 404] on img at bounding box center [436, 398] width 84 height 56
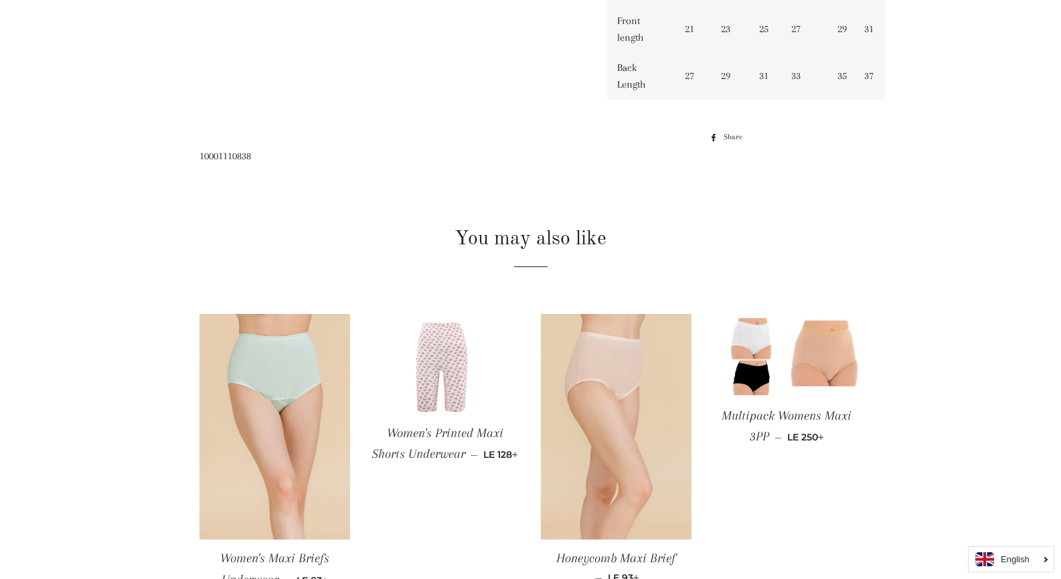
scroll to position [719, 0]
